Goal: Obtain resource: Obtain resource

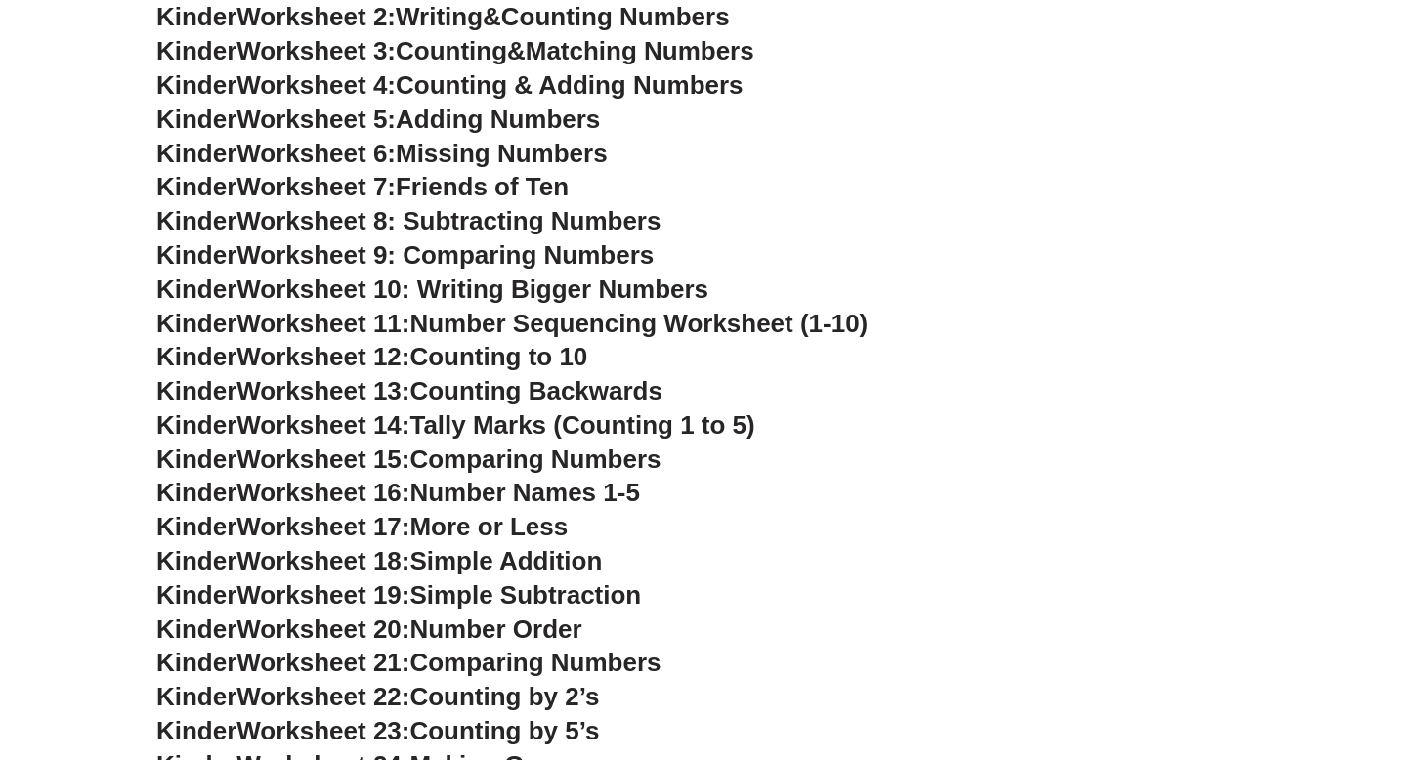
scroll to position [1049, 0]
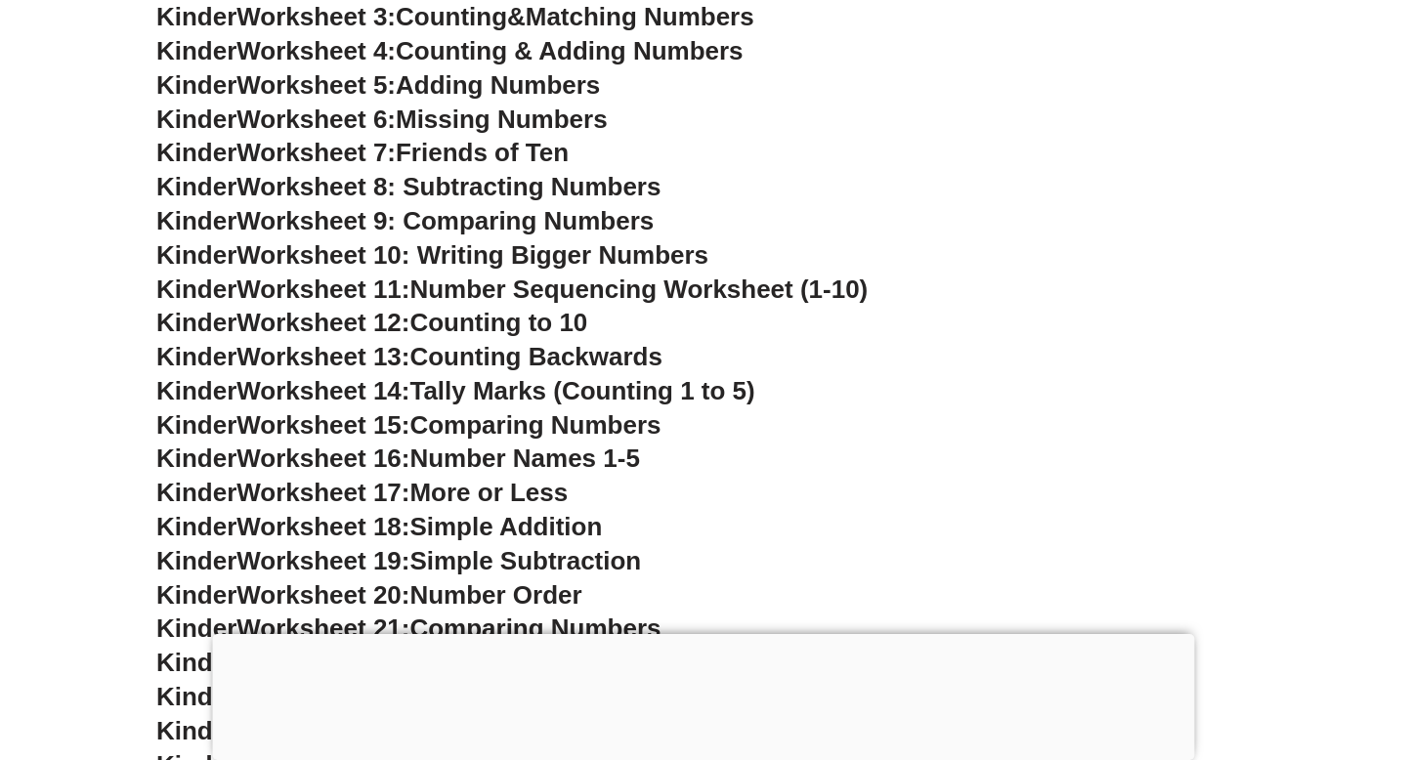
click at [499, 326] on span "Counting to 10" at bounding box center [498, 322] width 178 height 29
click at [318, 324] on span "Worksheet 12:" at bounding box center [322, 322] width 173 height 29
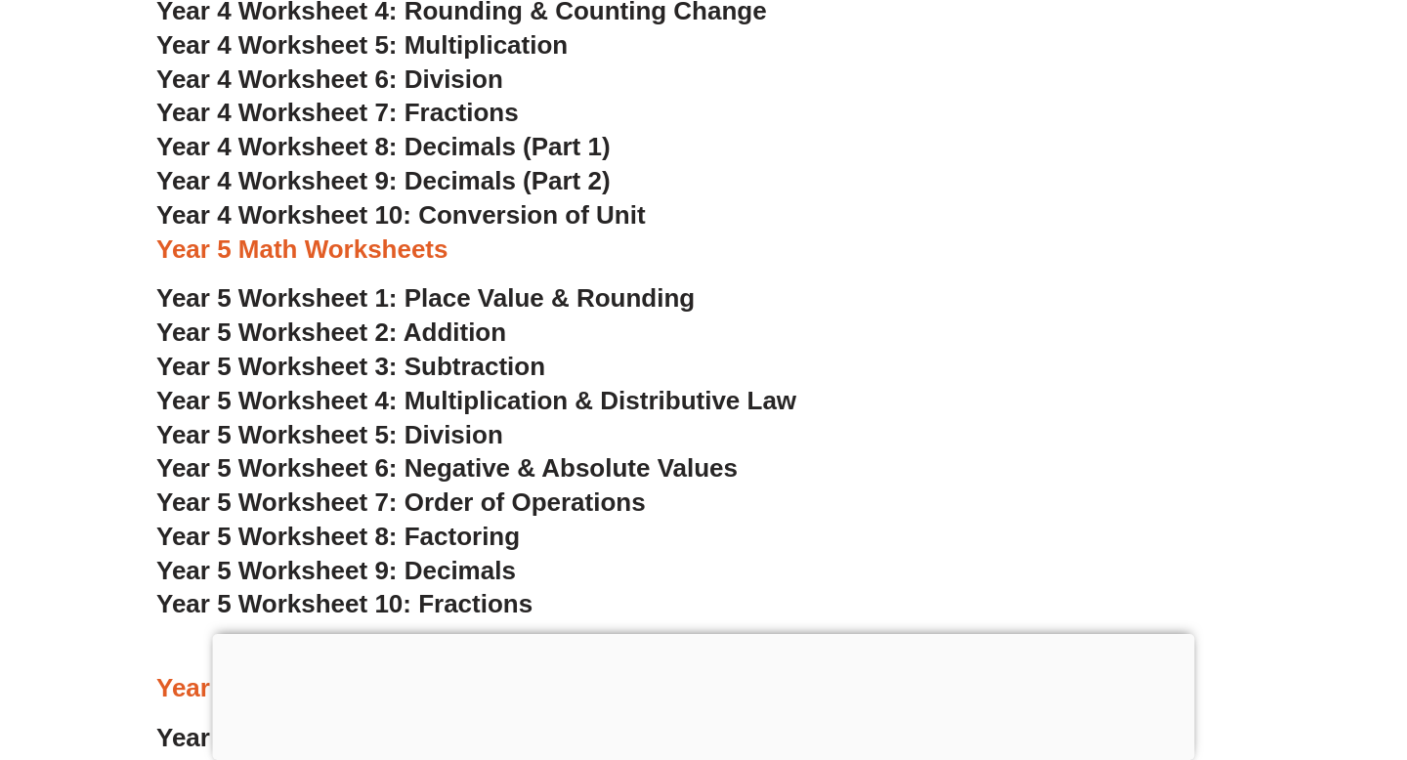
scroll to position [3688, 0]
click at [311, 299] on span "Year 5 Worksheet 1: Place Value & Rounding" at bounding box center [425, 296] width 538 height 29
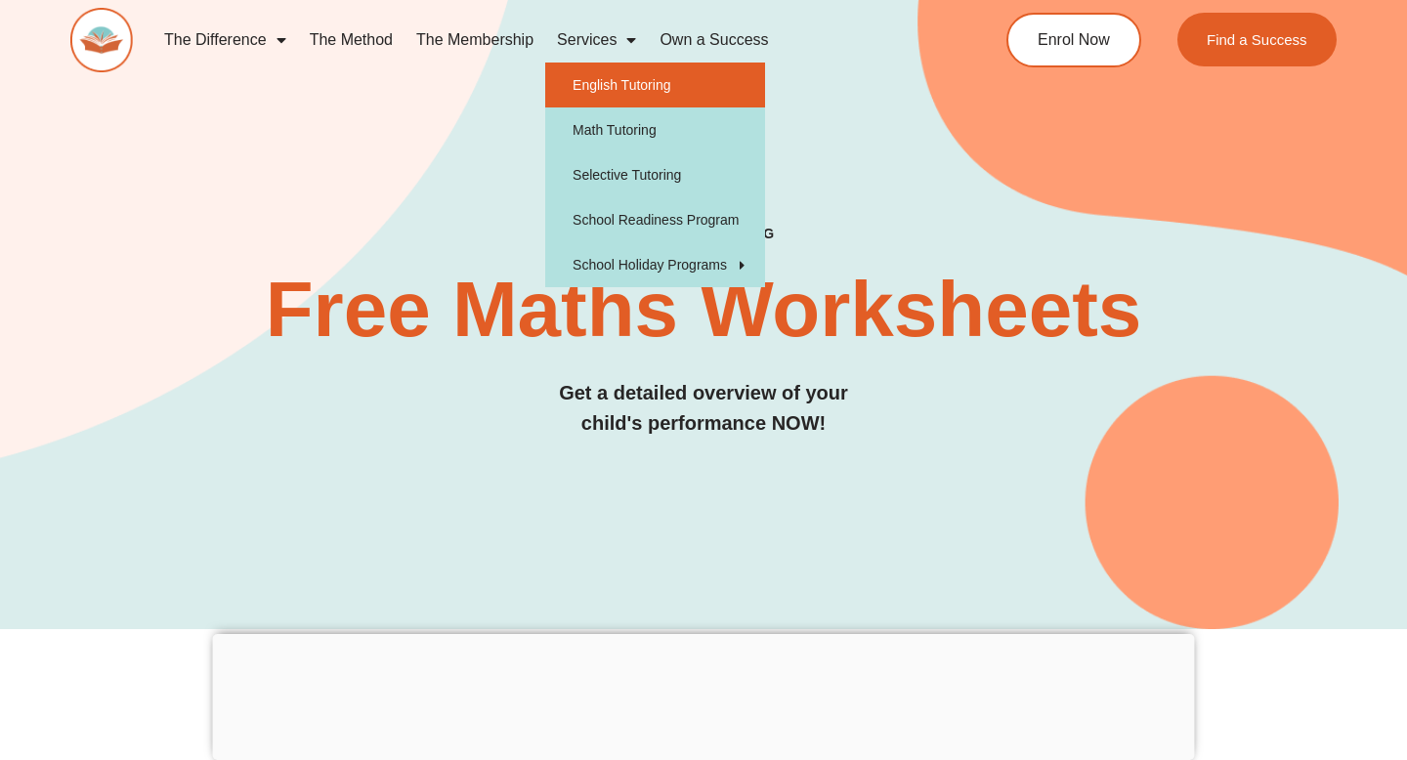
click at [610, 76] on link "English Tutoring" at bounding box center [655, 85] width 220 height 45
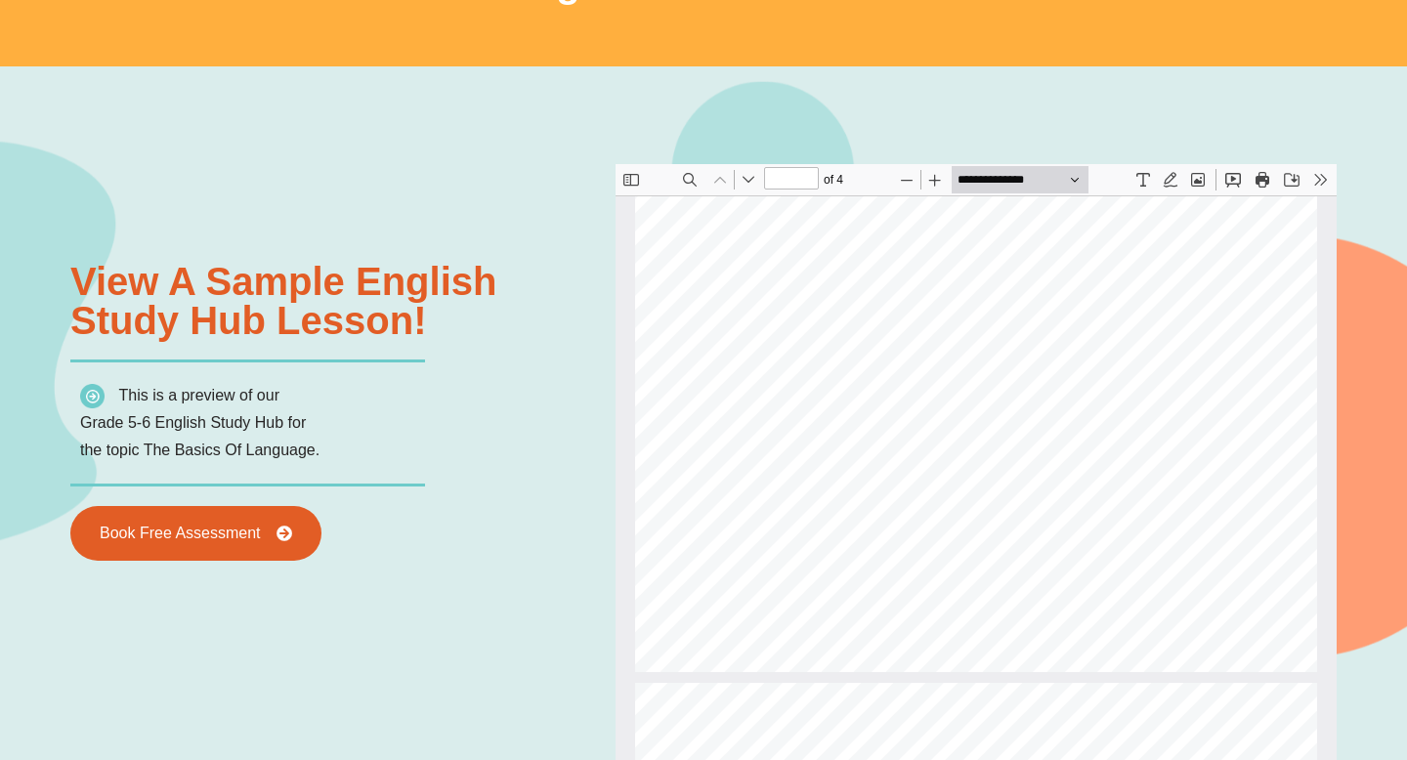
type input "*"
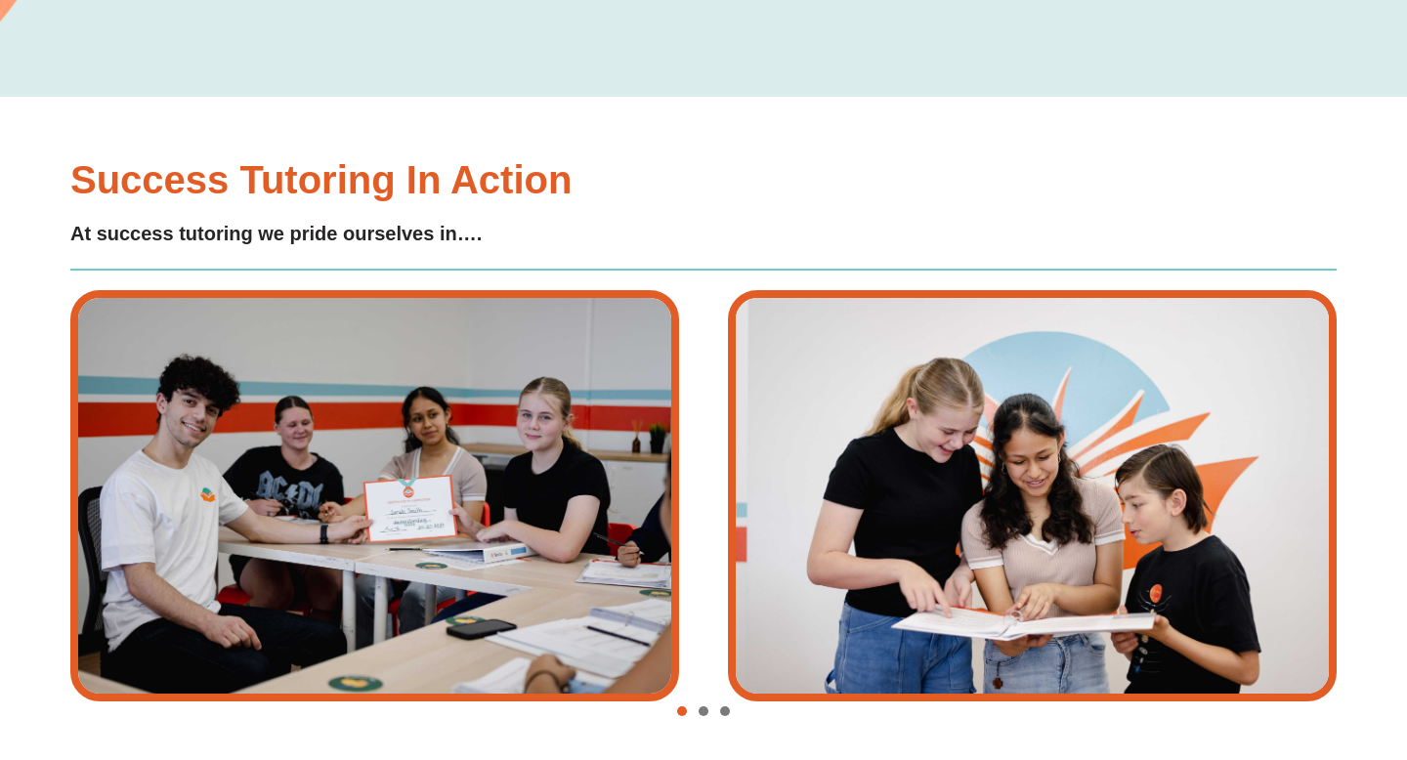
scroll to position [4170, 0]
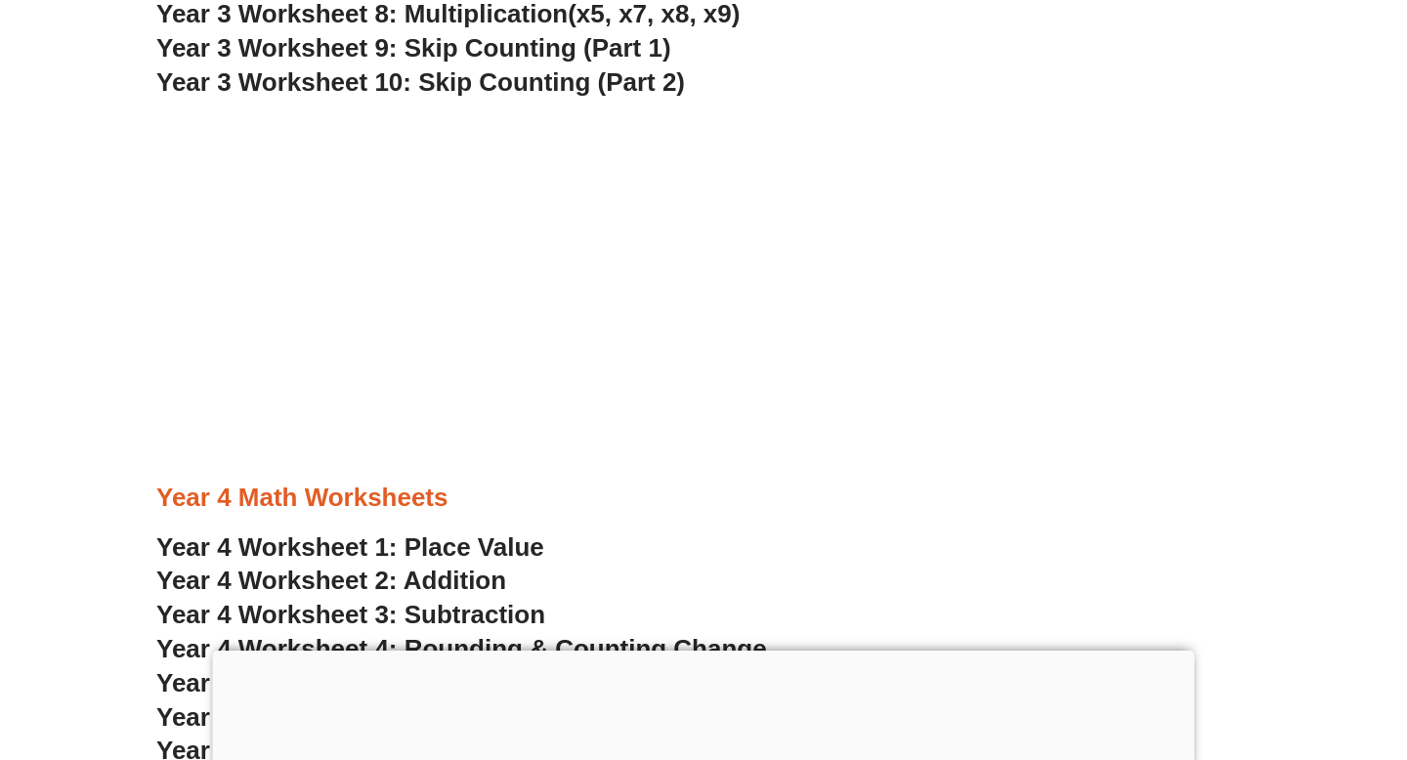
scroll to position [3283, 0]
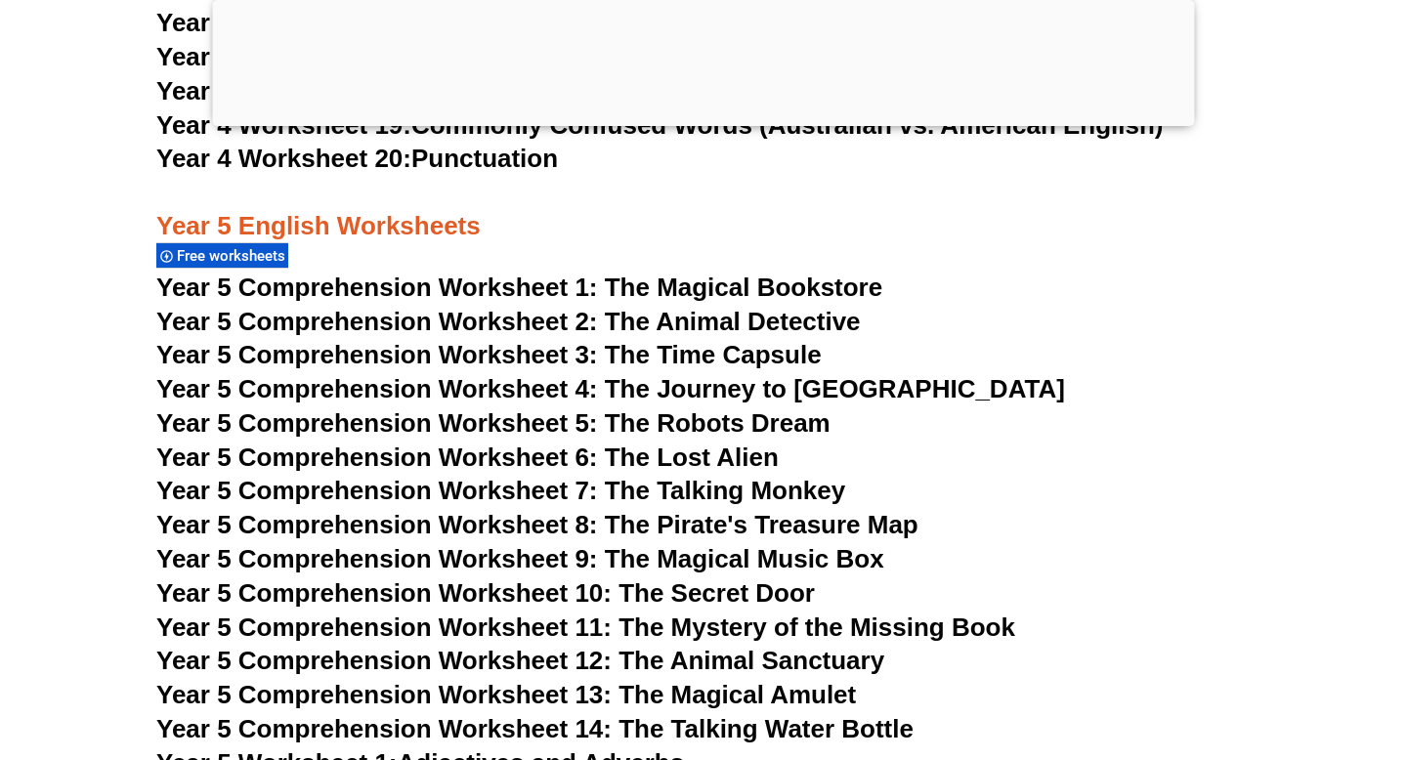
scroll to position [9333, 0]
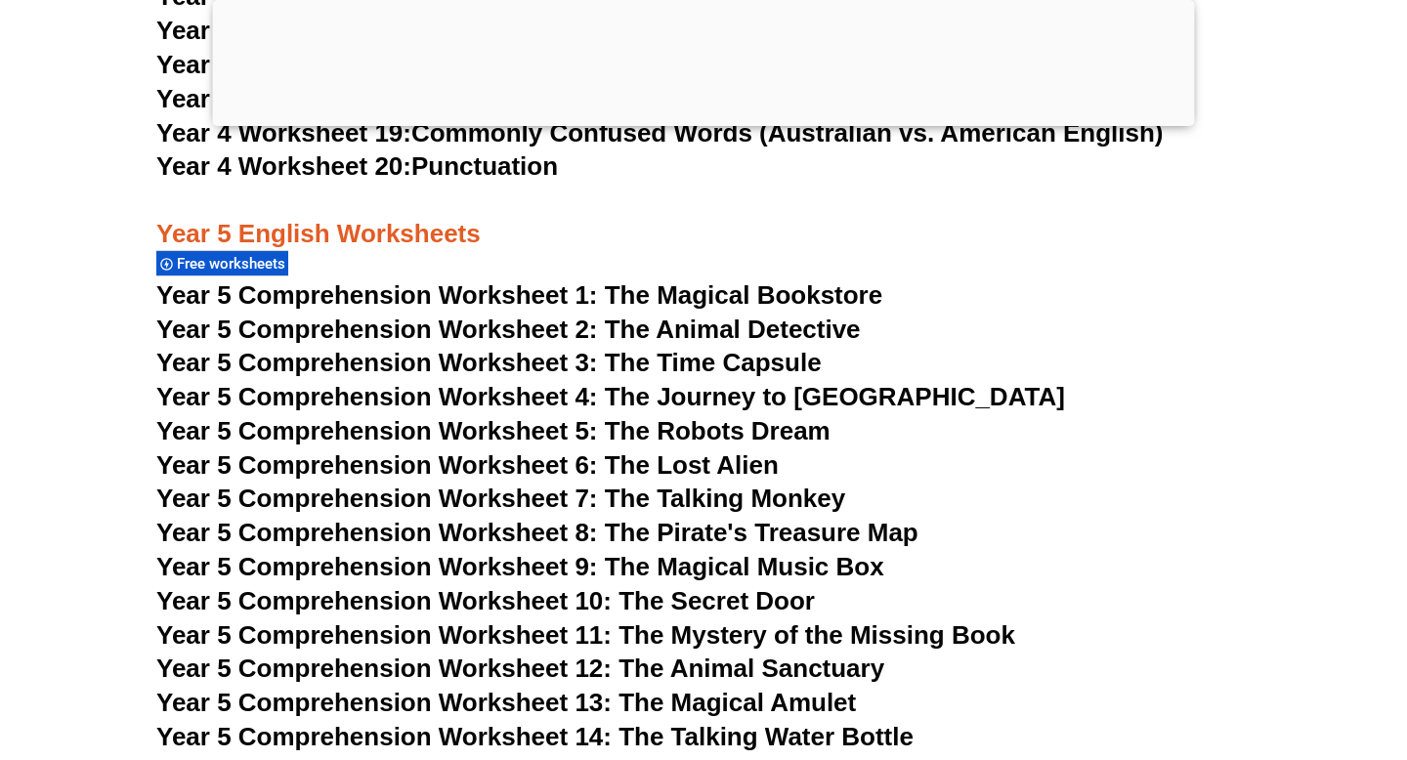
click at [548, 327] on span "Year 5 Comprehension Worksheet 2: The Animal Detective" at bounding box center [508, 329] width 704 height 29
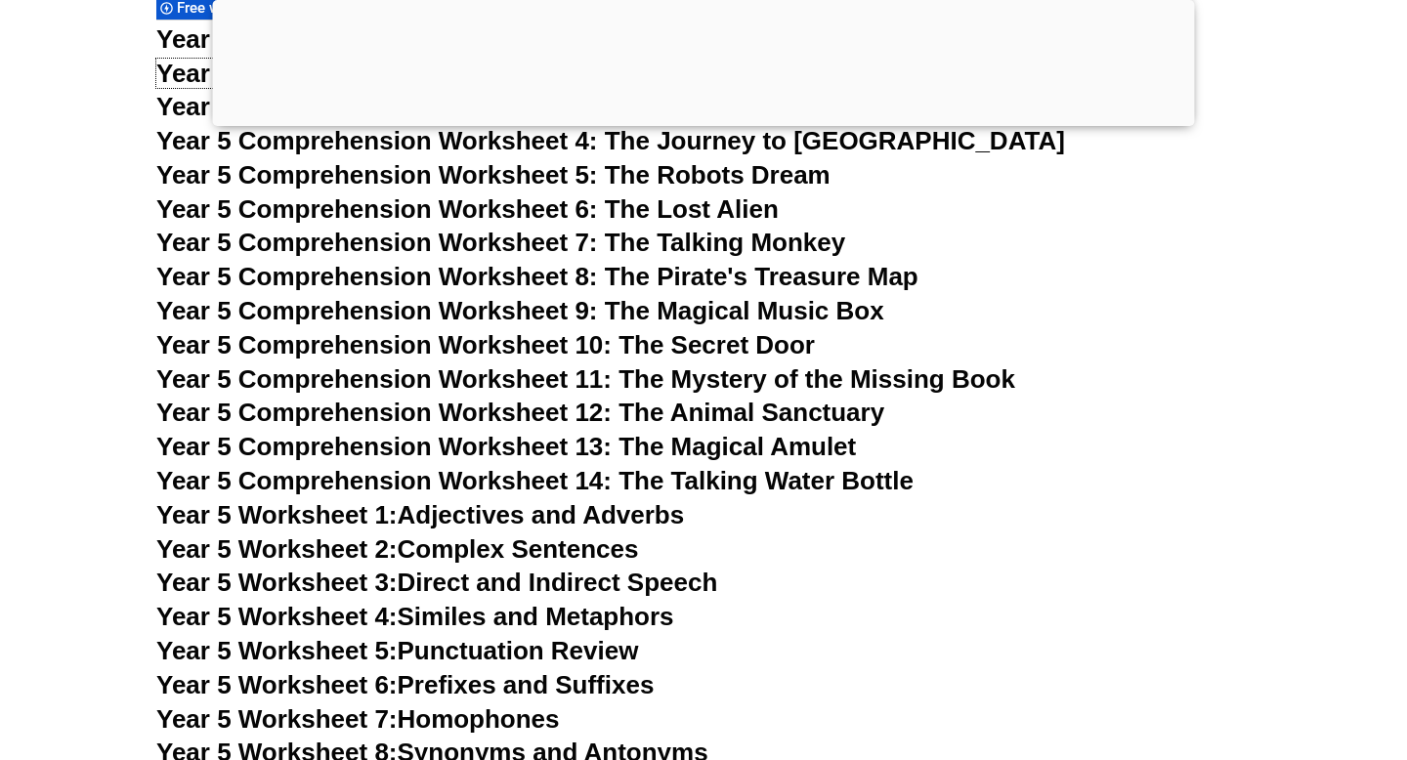
scroll to position [9604, 0]
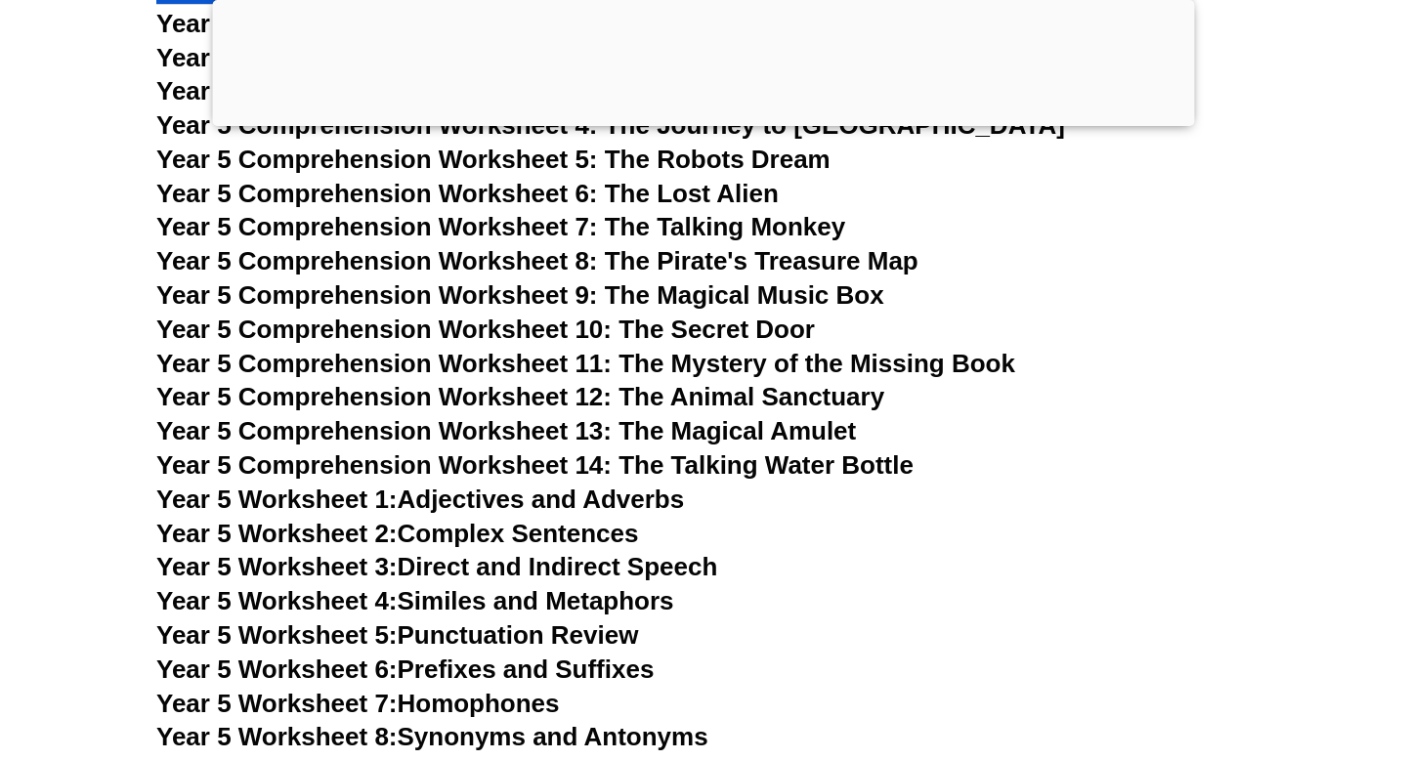
click at [486, 496] on link "Year 5 Worksheet 1: Adjectives and Adverbs" at bounding box center [420, 499] width 528 height 29
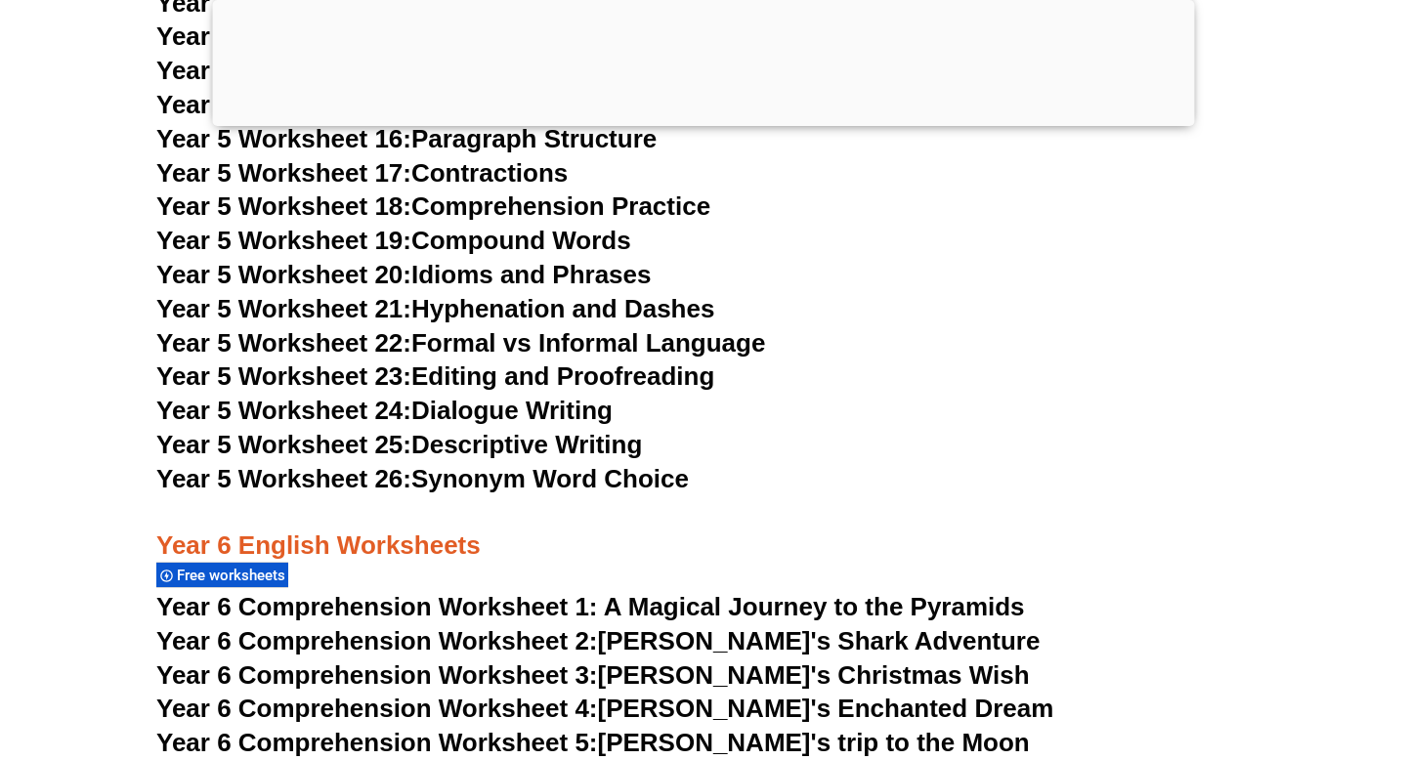
scroll to position [10498, 0]
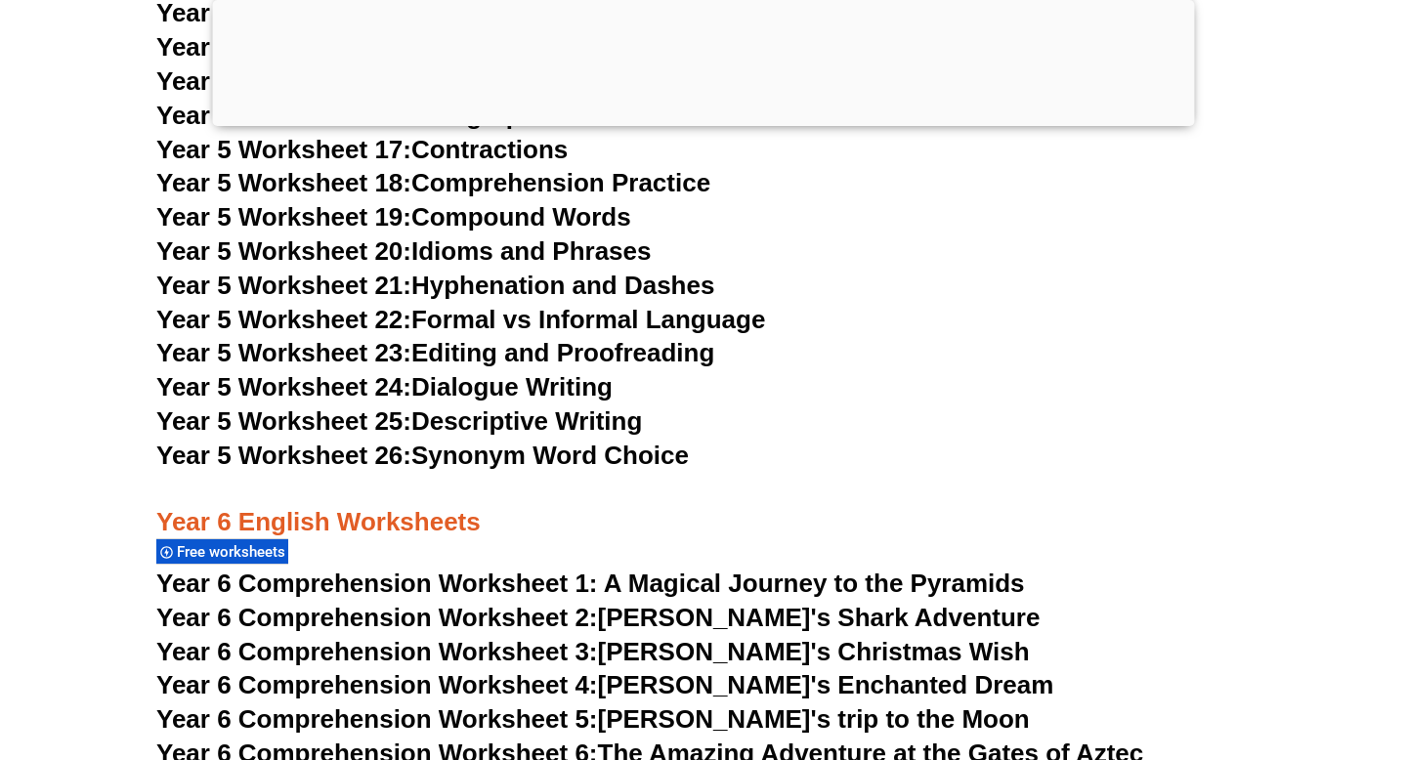
click at [590, 581] on span "Year 6 Comprehension Worksheet 1: A Magical Journey to the Pyramids" at bounding box center [590, 583] width 868 height 29
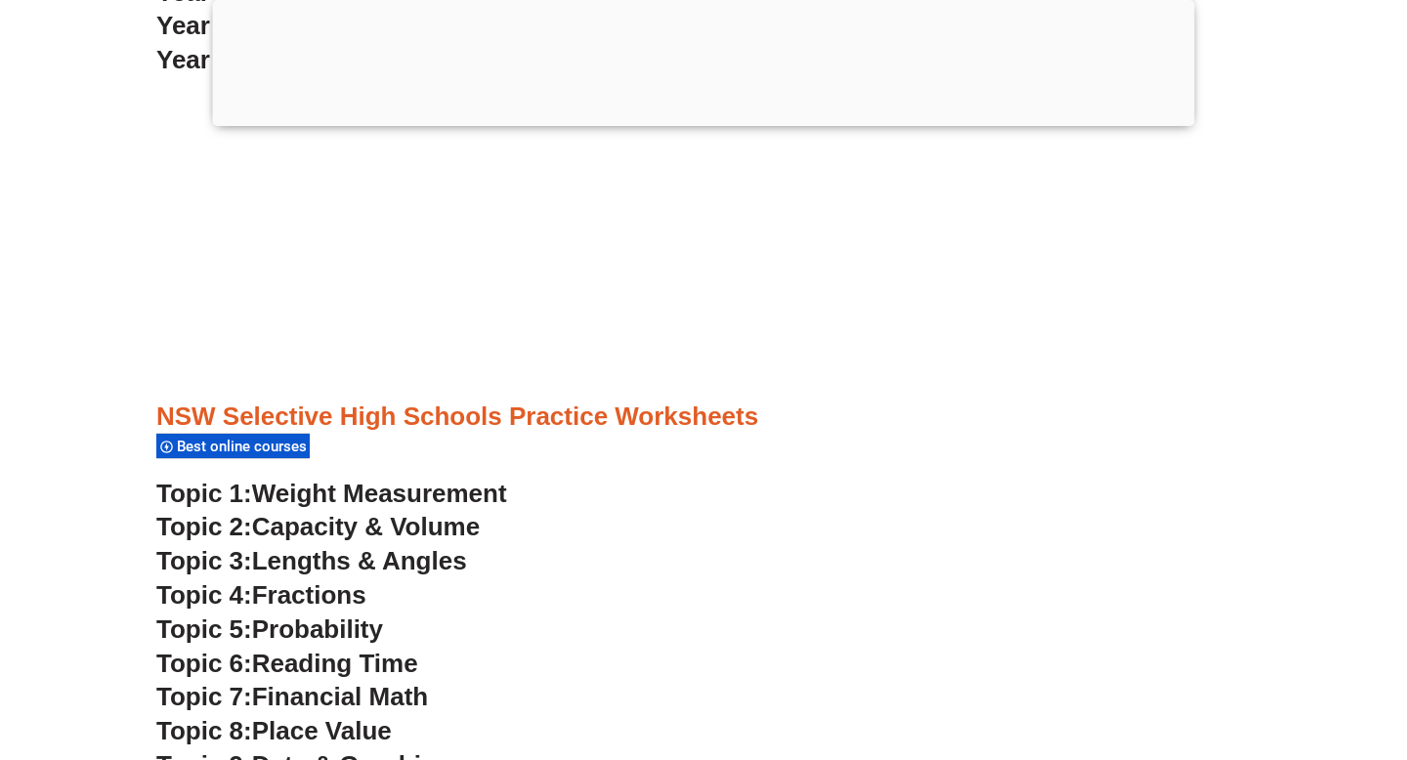
scroll to position [4841, 0]
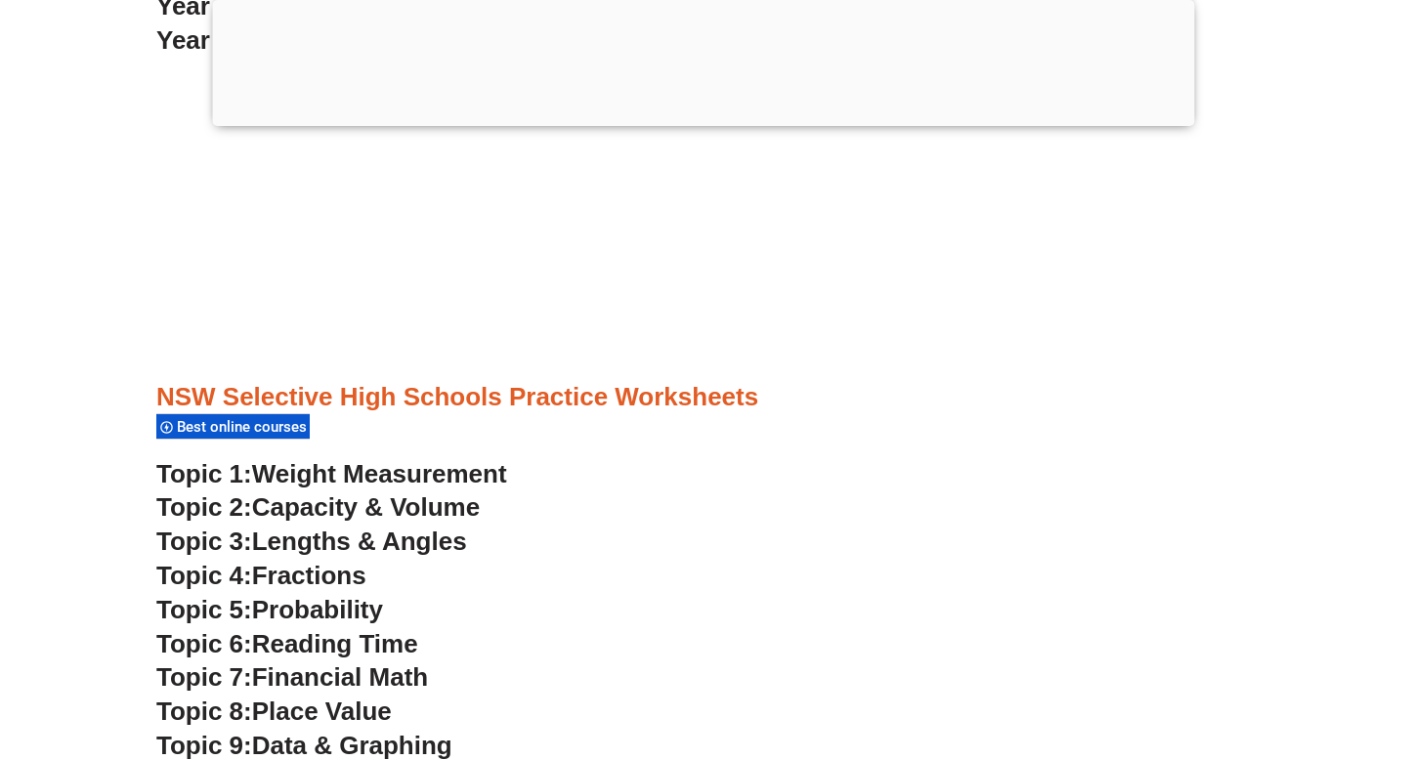
click at [432, 464] on span "Weight Measurement" at bounding box center [379, 473] width 255 height 29
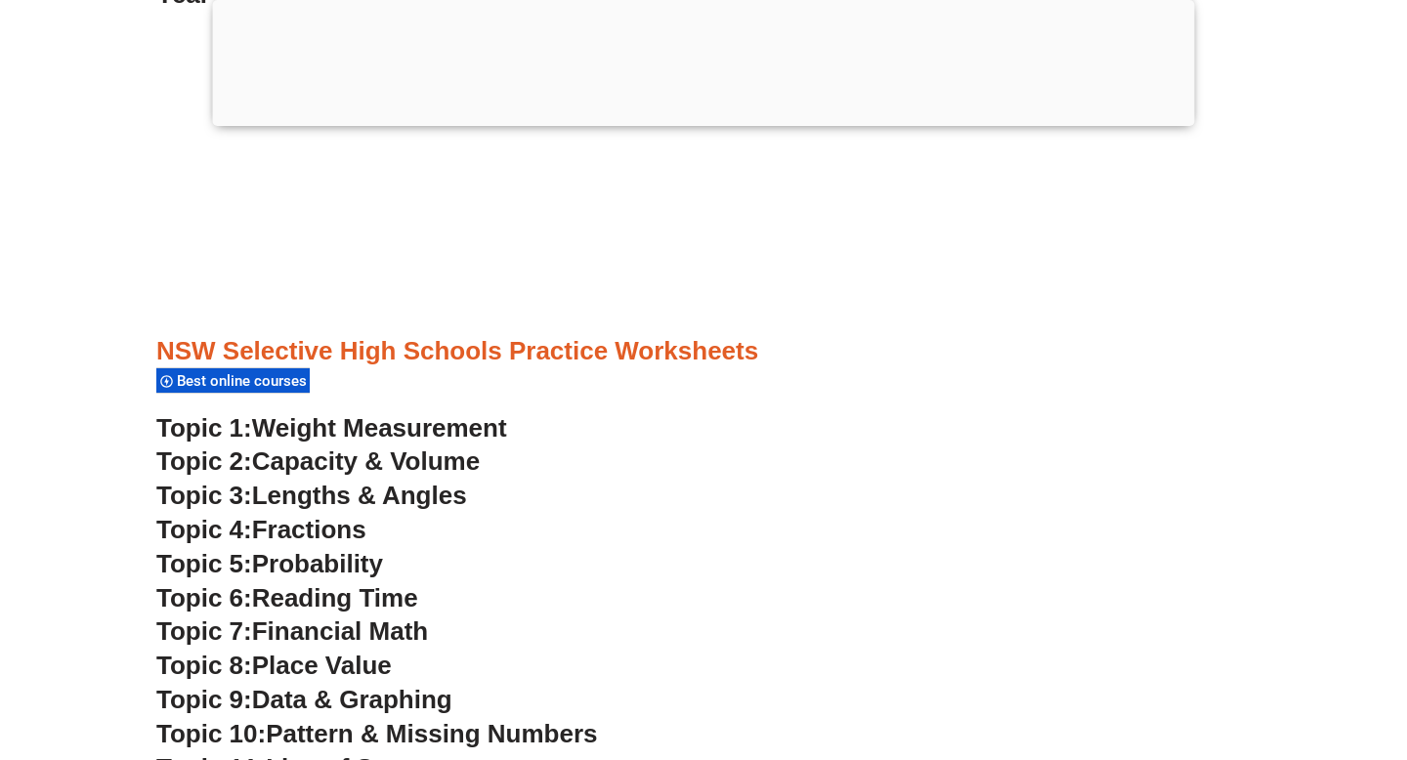
scroll to position [4890, 0]
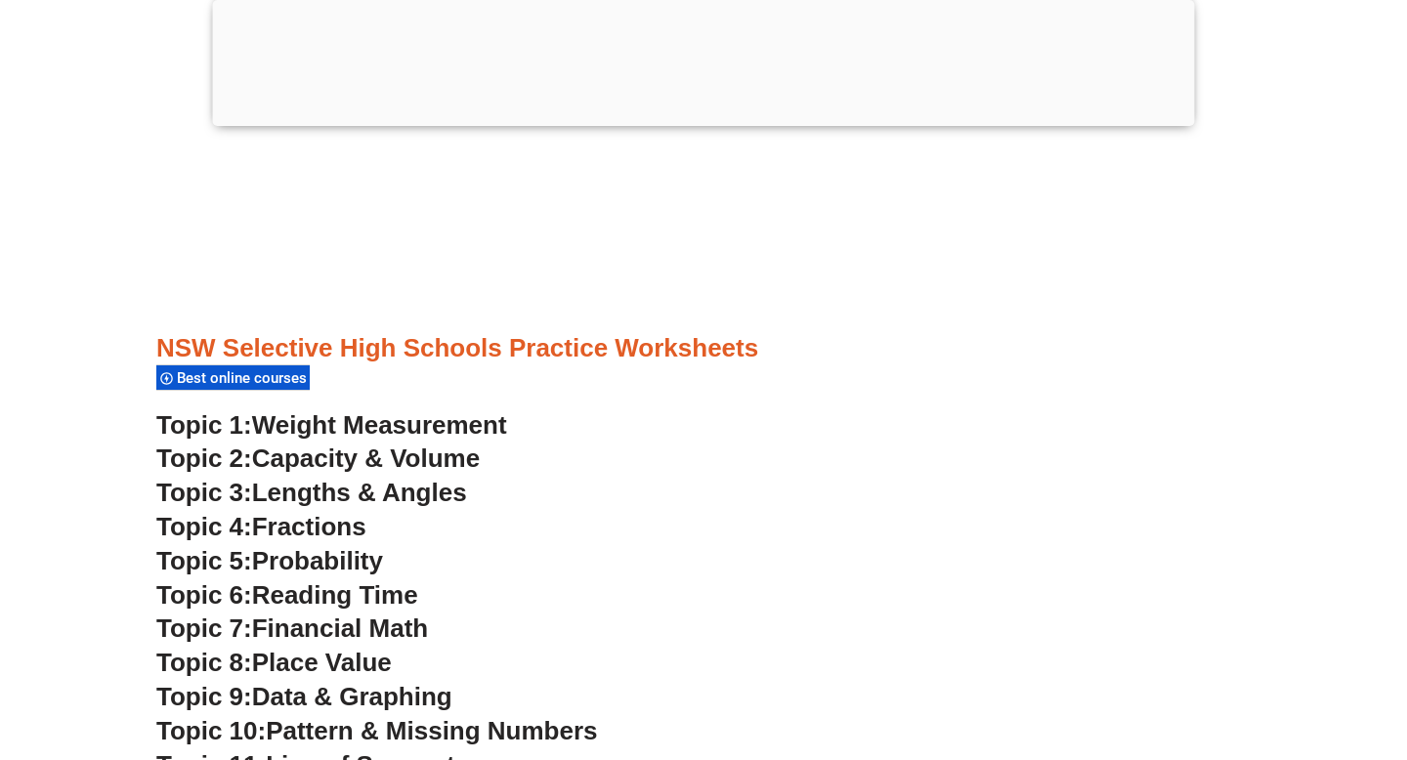
click at [336, 564] on span "Probability" at bounding box center [317, 560] width 131 height 29
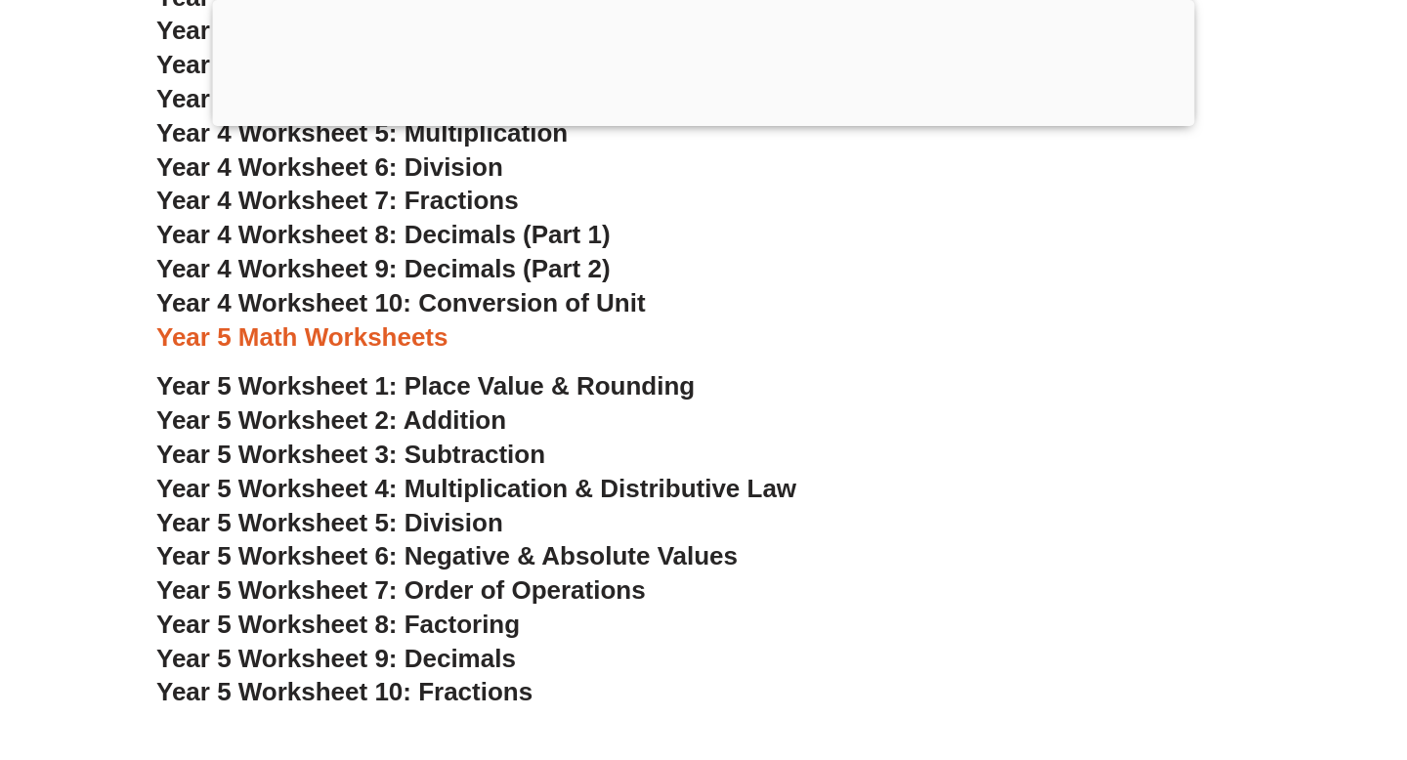
scroll to position [3785, 0]
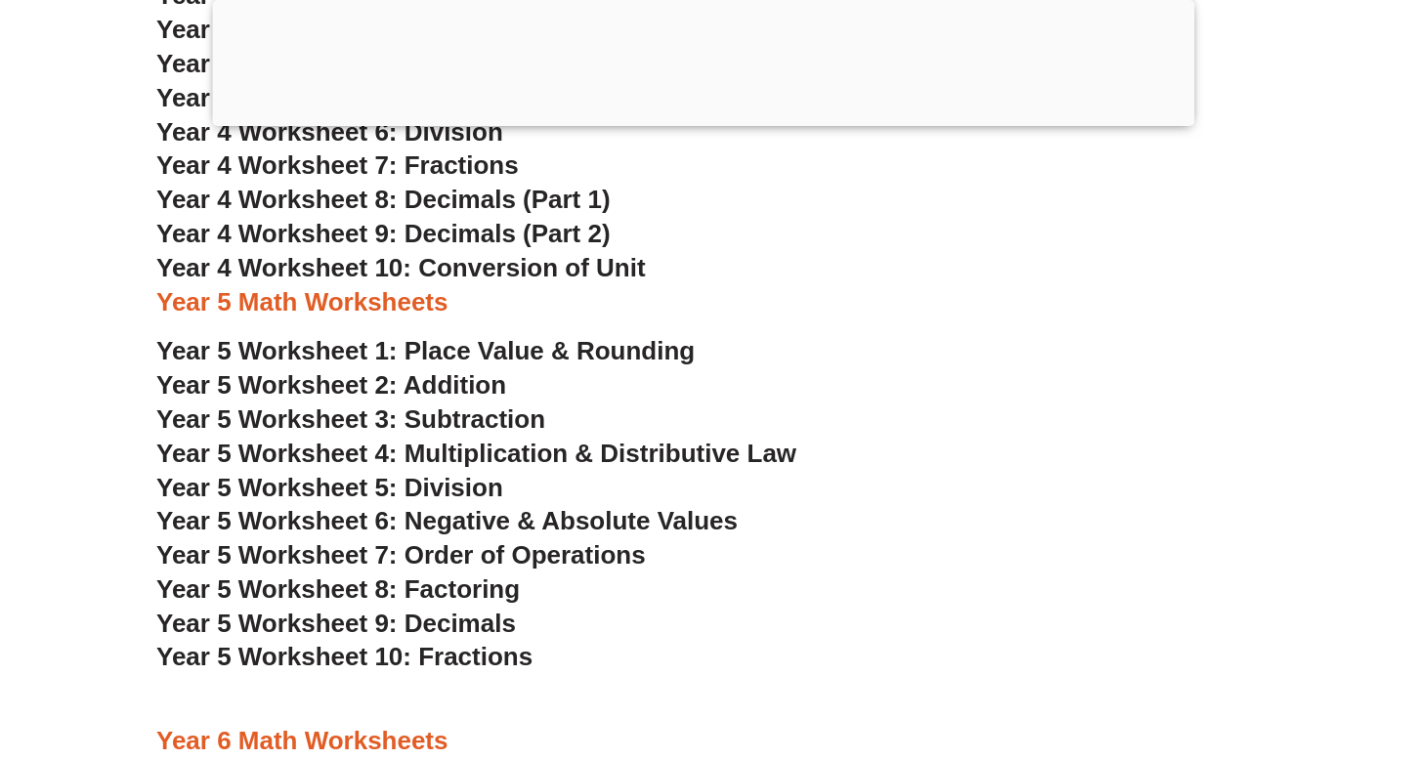
click at [461, 520] on span "Year 5 Worksheet 6: Negative & Absolute Values" at bounding box center [446, 520] width 581 height 29
